Goal: Task Accomplishment & Management: Manage account settings

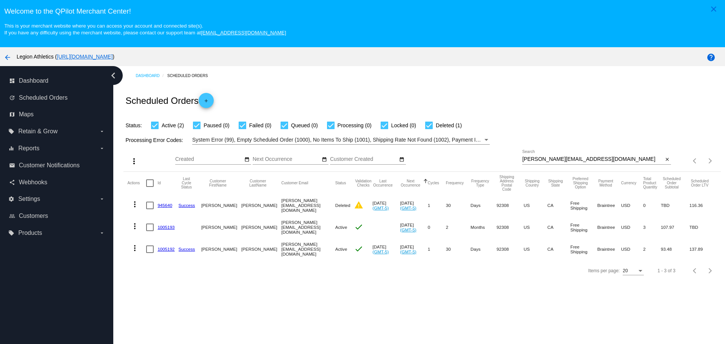
drag, startPoint x: 562, startPoint y: 153, endPoint x: 561, endPoint y: 157, distance: 4.9
click at [562, 153] on div "[PERSON_NAME][EMAIL_ADDRESS][DOMAIN_NAME] Search" at bounding box center [592, 157] width 141 height 15
click at [561, 158] on input "[PERSON_NAME][EMAIL_ADDRESS][DOMAIN_NAME]" at bounding box center [592, 159] width 141 height 6
paste input "[PERSON_NAME]"
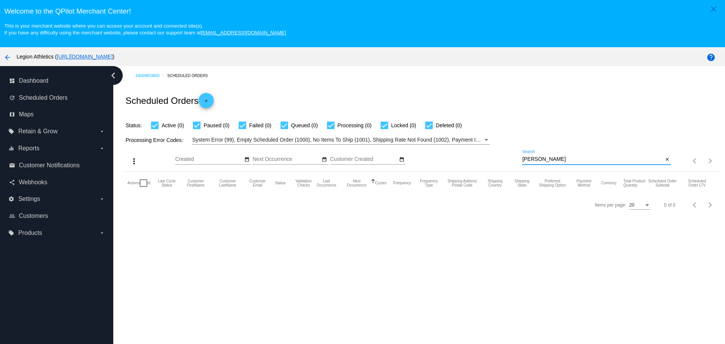
paste input "[EMAIL_ADDRESS][DOMAIN_NAME]"
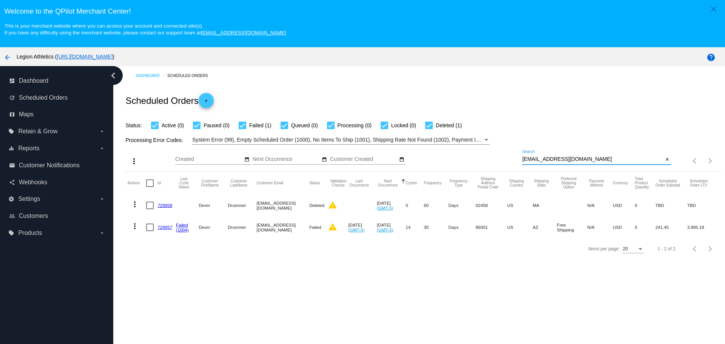
type input "[EMAIL_ADDRESS][DOMAIN_NAME]"
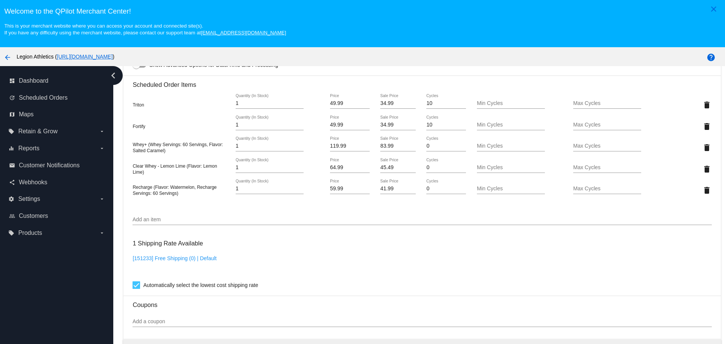
scroll to position [529, 0]
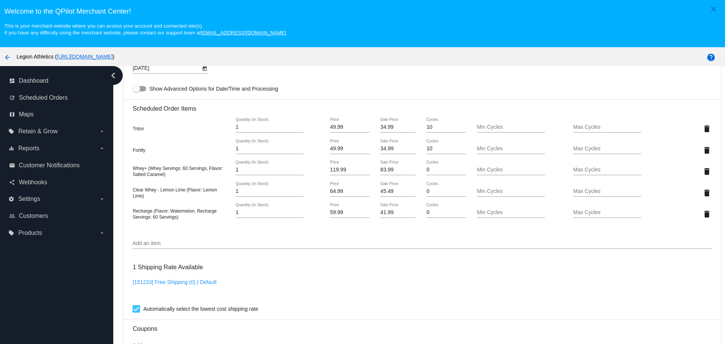
click at [212, 236] on div "Add an item" at bounding box center [422, 241] width 579 height 15
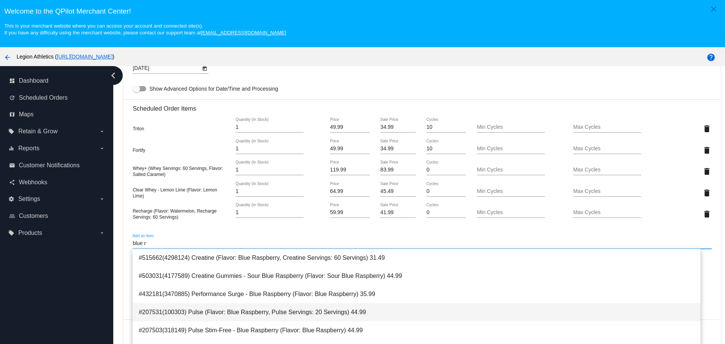
type input "blue r"
click at [208, 309] on span "#207531(100303) Pulse (Flavor: Blue Raspberry, Pulse Servings: 20 Servings) 44.…" at bounding box center [417, 312] width 556 height 18
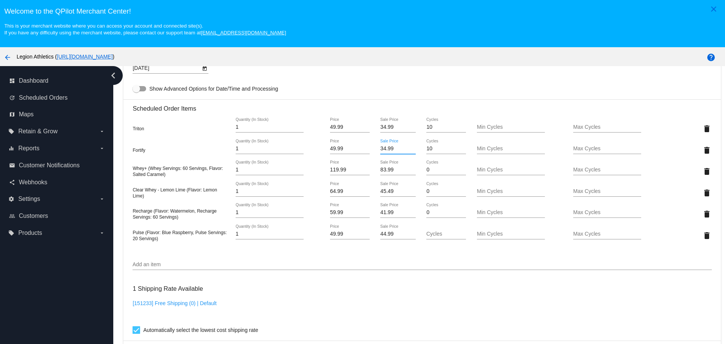
drag, startPoint x: 393, startPoint y: 148, endPoint x: 360, endPoint y: 146, distance: 33.7
click at [360, 146] on div "Fortify 1 Quantity (In Stock) 49.99 Price 34.99 Sale Price 10 Cycles Min Cycles…" at bounding box center [422, 150] width 579 height 22
click at [386, 236] on mat-card "Customer 4913695: Devin Drummer Ddrummer0056@gmail.com Customer Shipping Enter …" at bounding box center [421, 314] width 597 height 1163
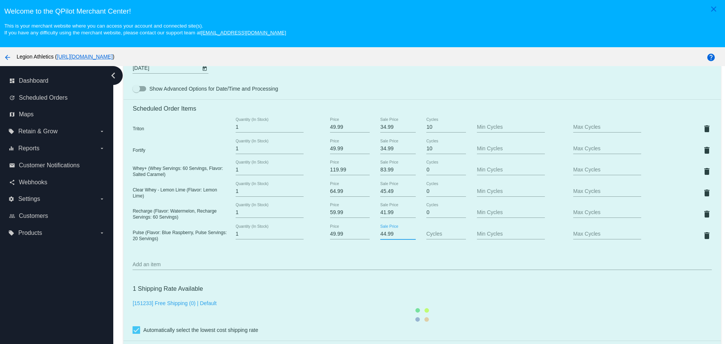
paste input "3"
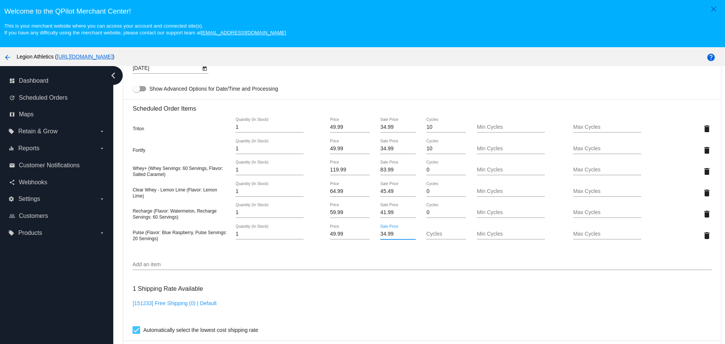
type input "34.99"
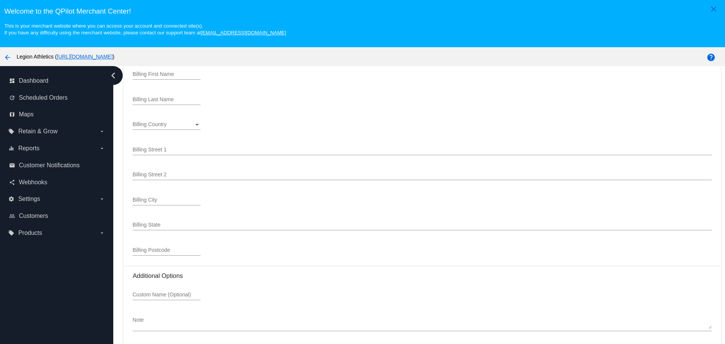
scroll to position [47, 0]
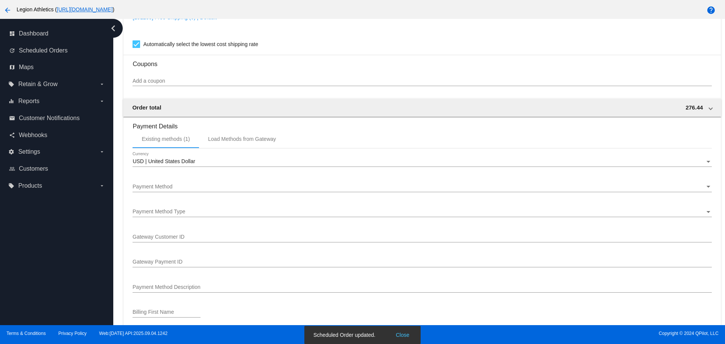
scroll to position [750, 0]
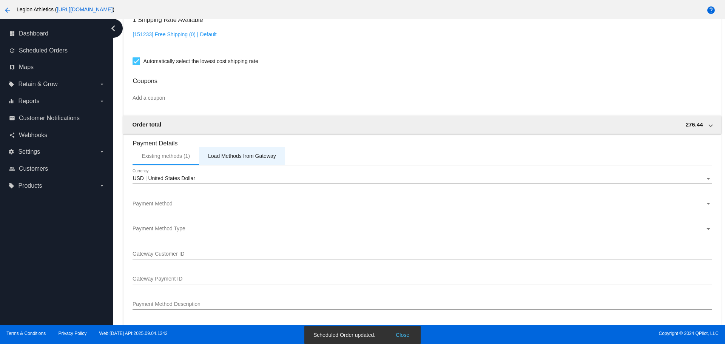
click at [233, 162] on mat-card "Customer 4913695: Devin Drummer Ddrummer0056@gmail.com Customer Shipping Enter …" at bounding box center [421, 45] width 597 height 1163
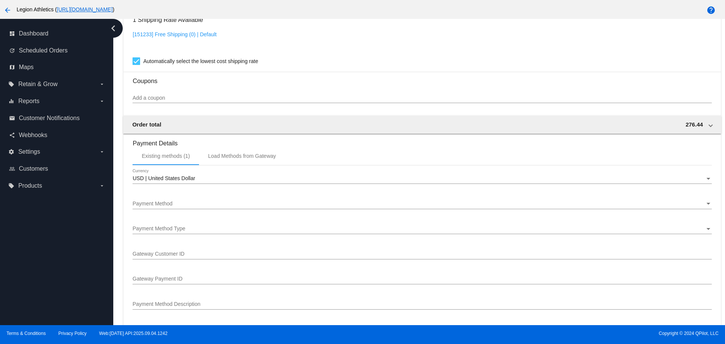
click at [184, 178] on span "USD | United States Dollar" at bounding box center [164, 178] width 62 height 6
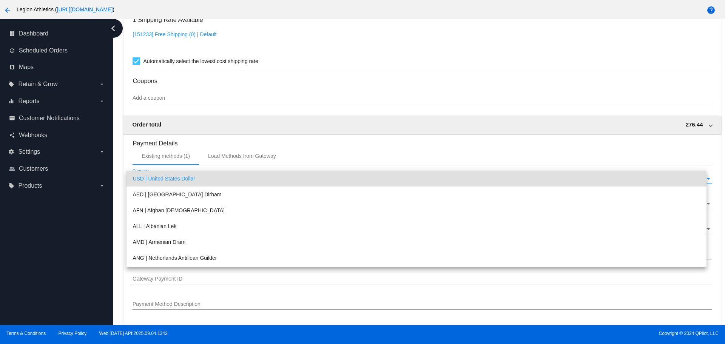
click at [184, 178] on span "USD | United States Dollar" at bounding box center [417, 179] width 568 height 16
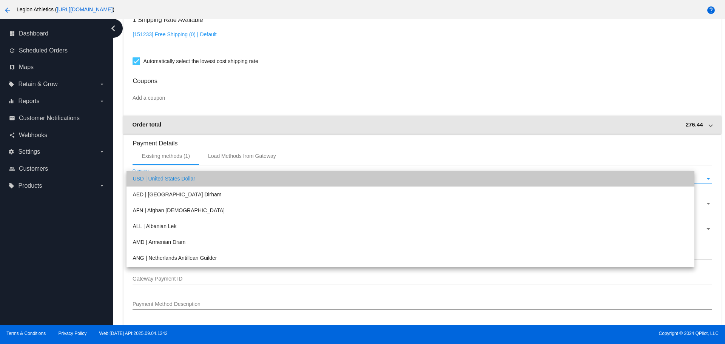
click at [280, 125] on div "Order total 276.44" at bounding box center [420, 124] width 577 height 6
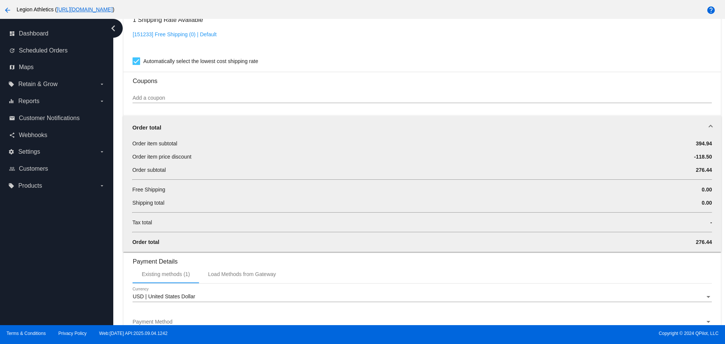
click at [272, 123] on mat-expansion-panel-header "Order total" at bounding box center [422, 128] width 598 height 24
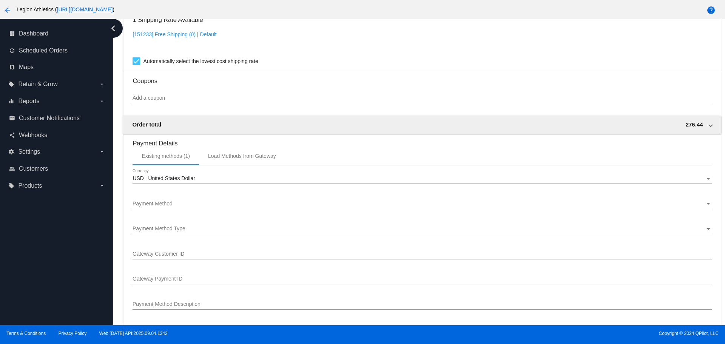
click at [171, 205] on span "Payment Method" at bounding box center [153, 204] width 40 height 6
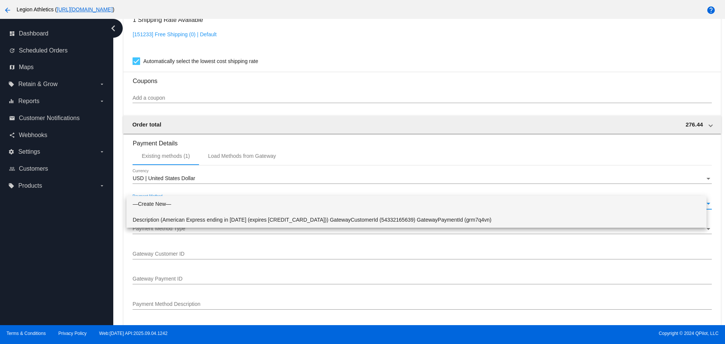
click at [183, 216] on span "Description (American Express ending in 1005 (expires 05/28)) GatewayCustomerId…" at bounding box center [417, 220] width 568 height 16
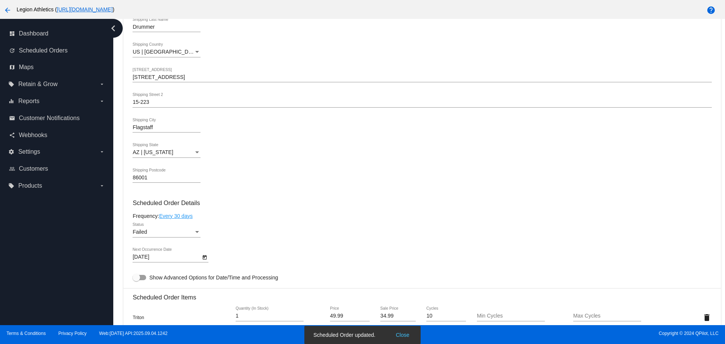
scroll to position [302, 0]
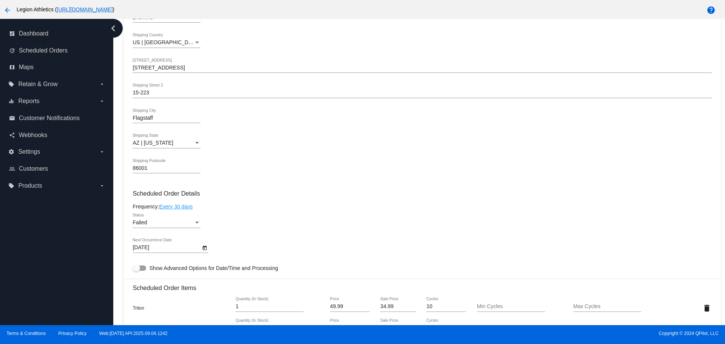
click at [147, 234] on div "Failed Status" at bounding box center [167, 224] width 68 height 22
click at [154, 224] on div "Failed" at bounding box center [163, 223] width 61 height 6
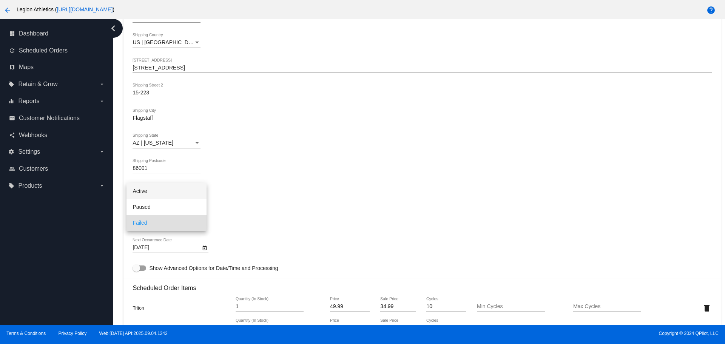
click at [160, 196] on span "Active" at bounding box center [167, 191] width 68 height 16
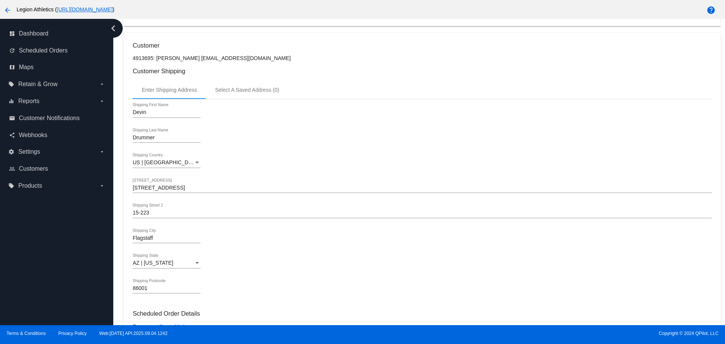
scroll to position [0, 0]
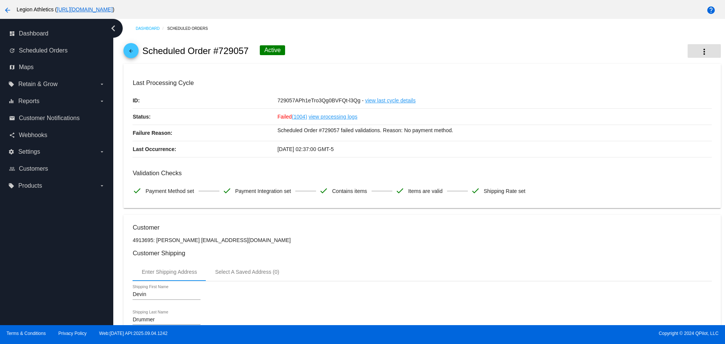
click at [702, 52] on button "more_vert" at bounding box center [704, 51] width 33 height 14
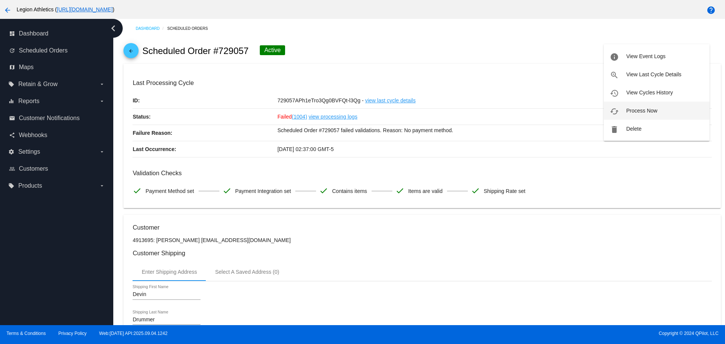
click at [639, 111] on span "Process Now" at bounding box center [641, 111] width 31 height 6
